Goal: Task Accomplishment & Management: Complete application form

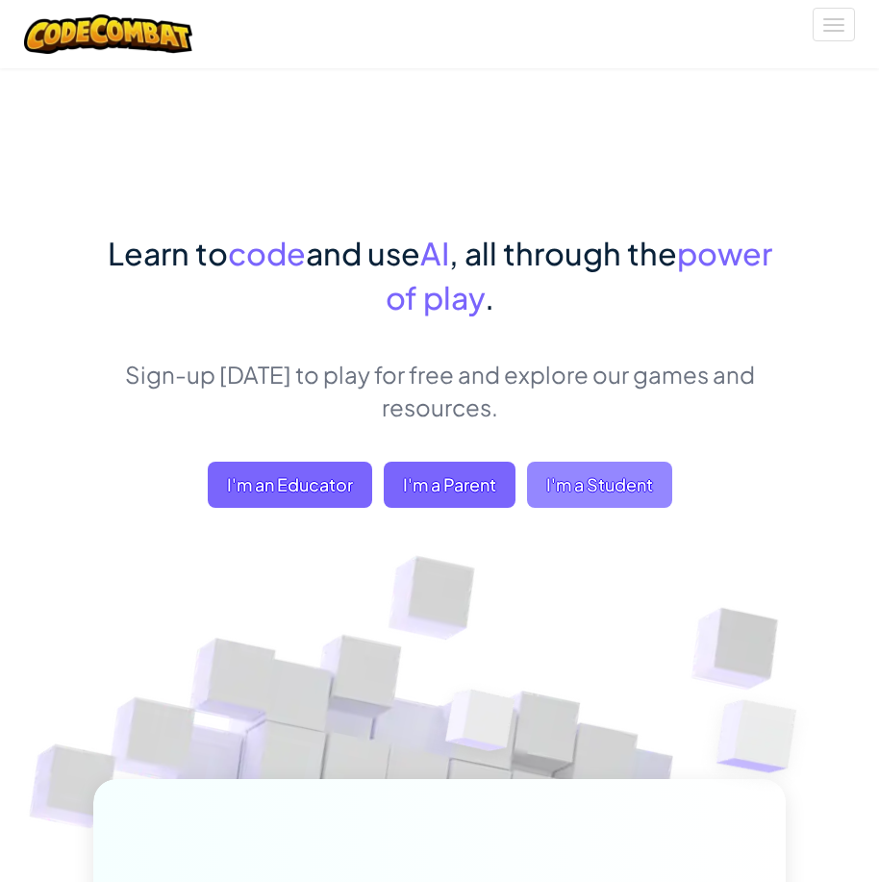
click at [567, 473] on span "I'm a Student" at bounding box center [599, 485] width 145 height 46
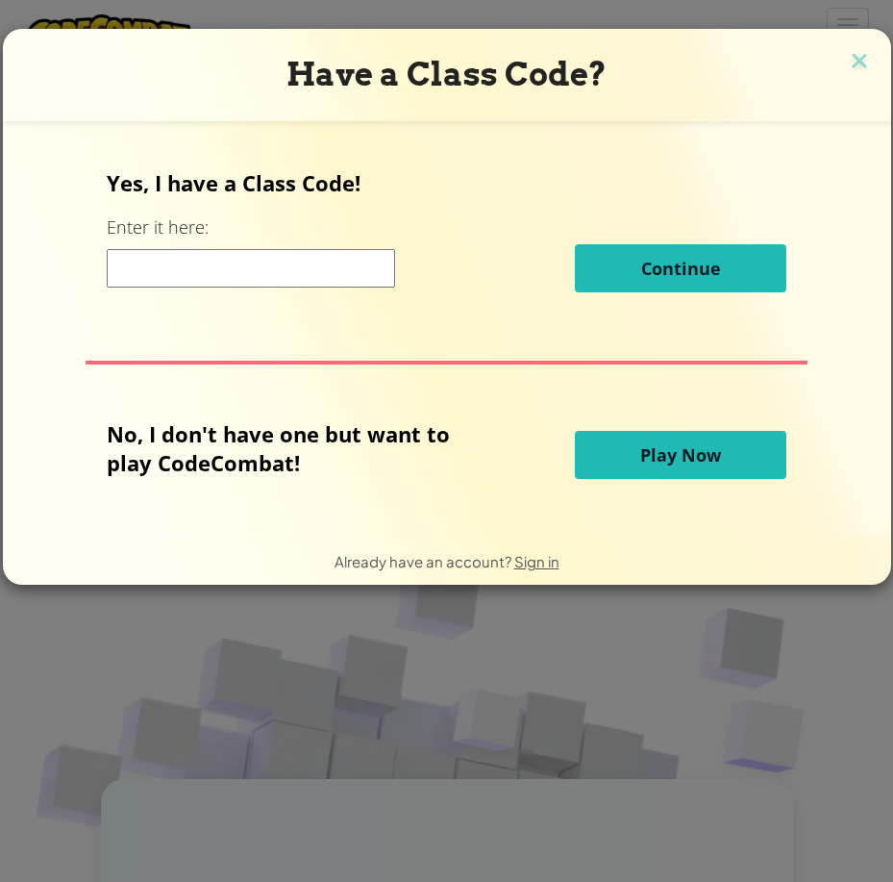
click at [192, 280] on input at bounding box center [251, 268] width 288 height 38
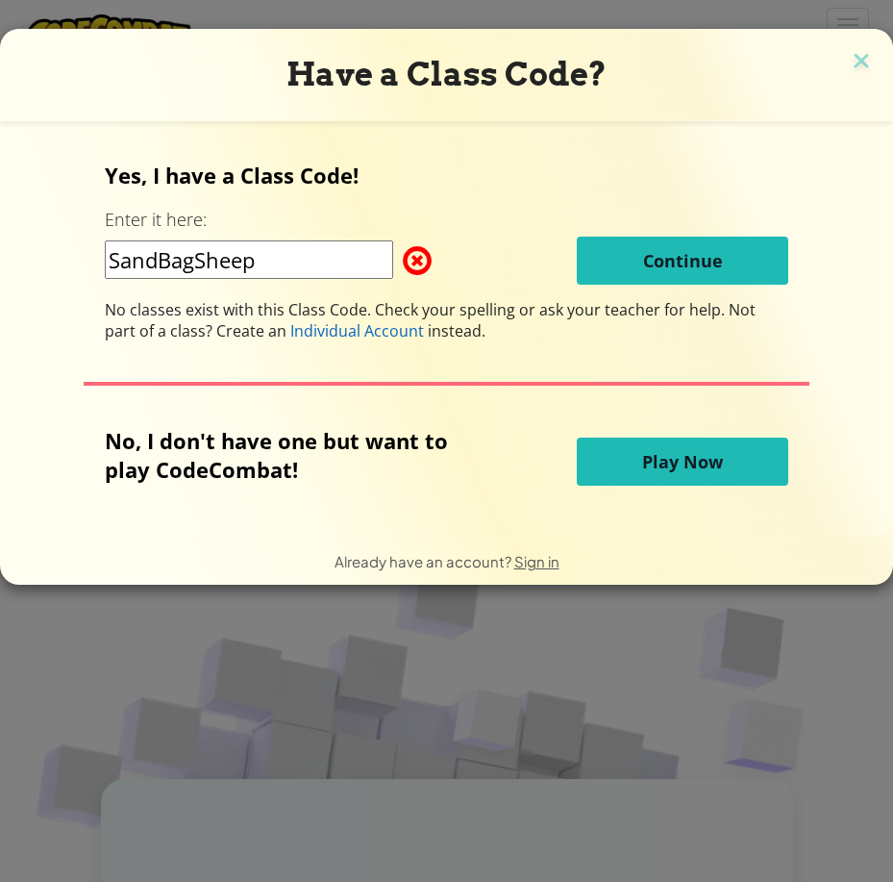
type input "SandBagSheep"
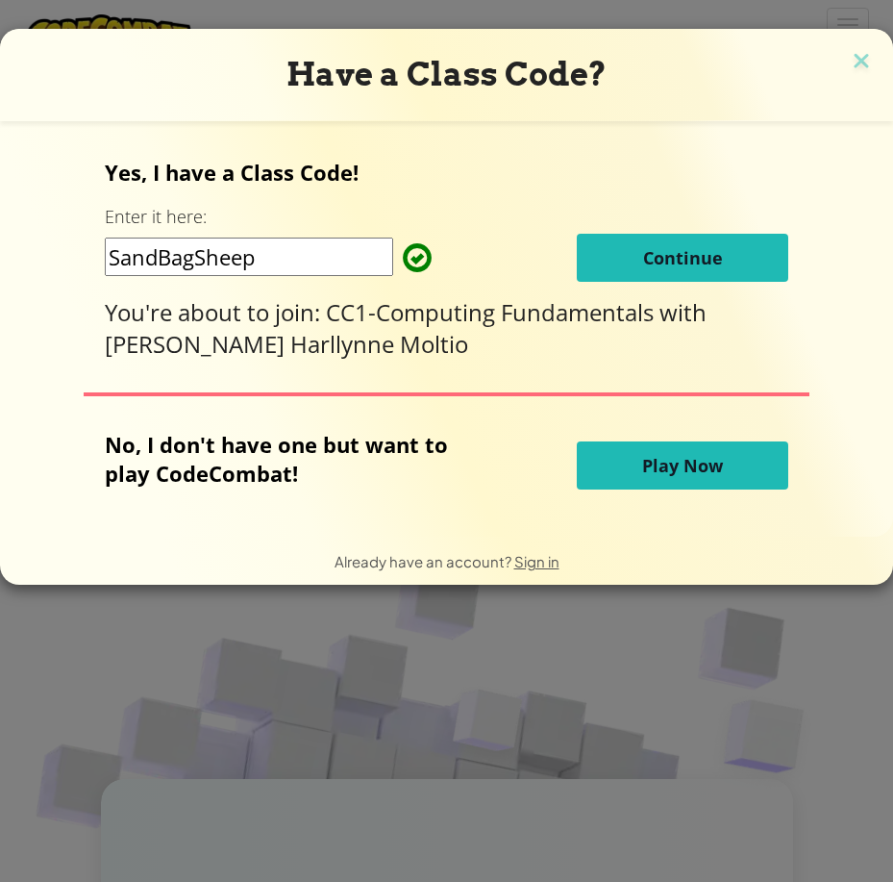
click at [701, 263] on span "Continue" at bounding box center [683, 257] width 80 height 23
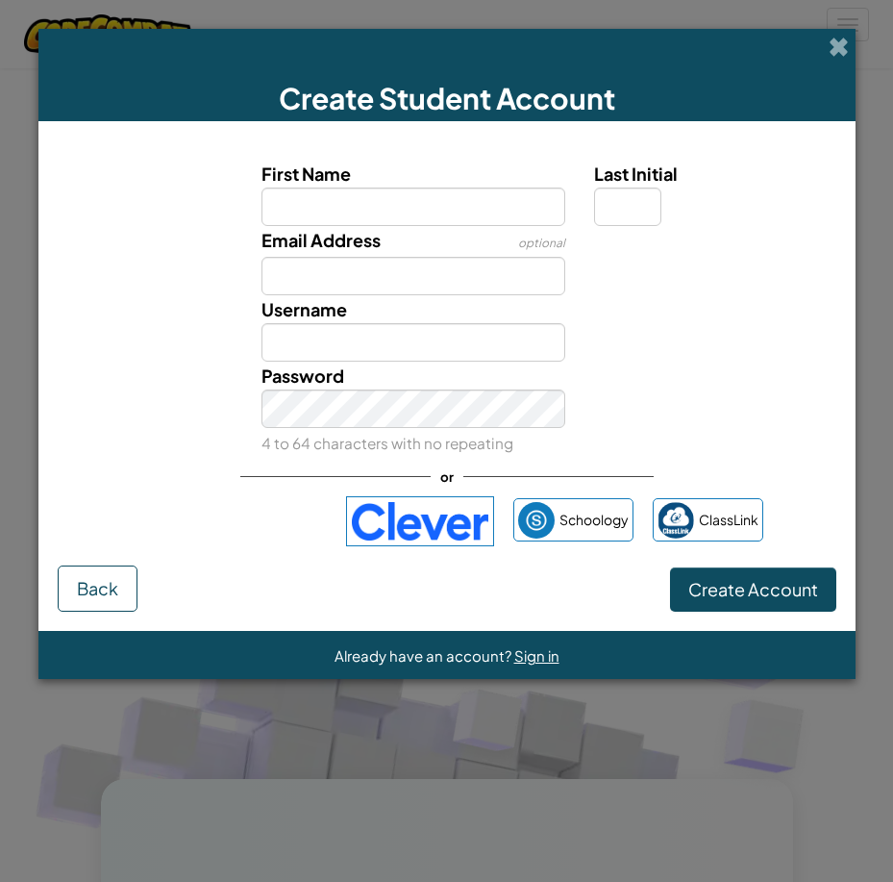
click at [401, 208] on input "First Name" at bounding box center [414, 207] width 304 height 38
click at [392, 211] on input "First Name" at bounding box center [414, 207] width 304 height 38
